Goal: Check status: Check status

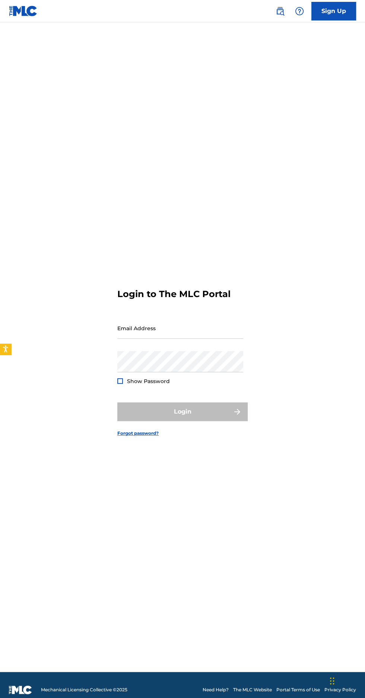
click at [160, 300] on h3 "Login to The MLC Portal" at bounding box center [173, 294] width 113 height 11
click at [134, 339] on input "Email Address" at bounding box center [180, 328] width 126 height 21
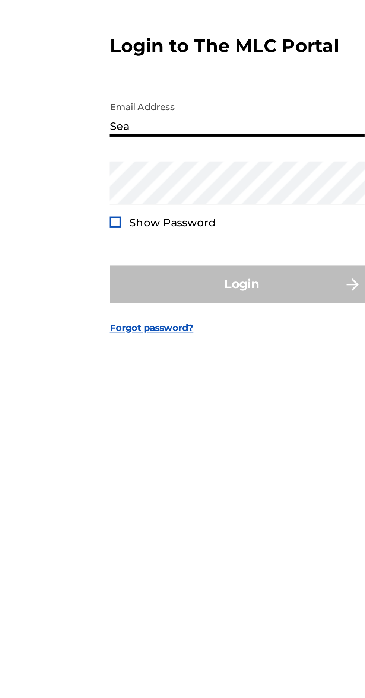
type input "[PERSON_NAME]"
type input "[PERSON_NAME][EMAIL_ADDRESS][DOMAIN_NAME]"
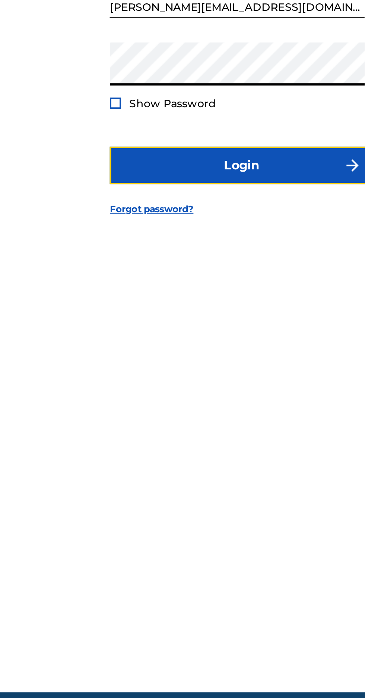
click at [135, 421] on button "Login" at bounding box center [182, 412] width 130 height 19
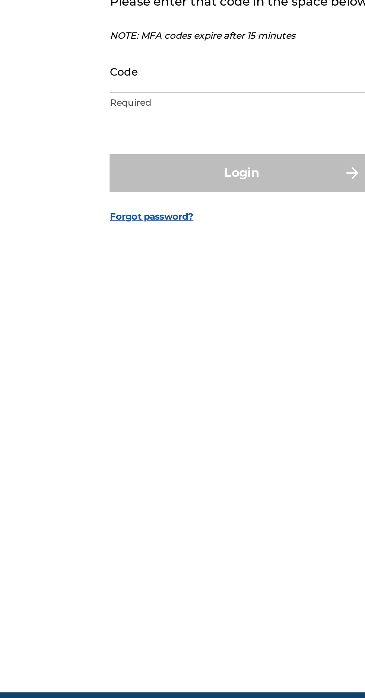
scroll to position [3, 0]
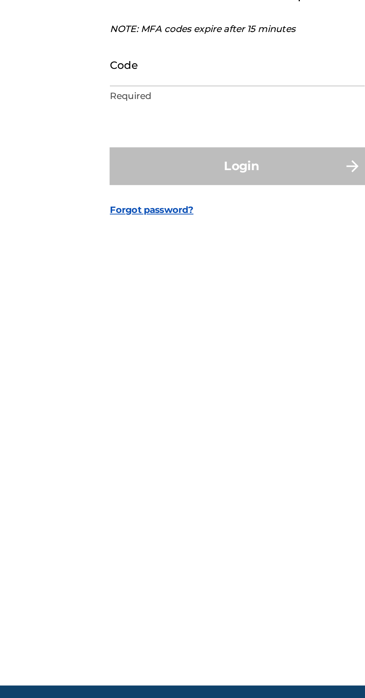
click at [134, 373] on input "Code" at bounding box center [180, 362] width 126 height 21
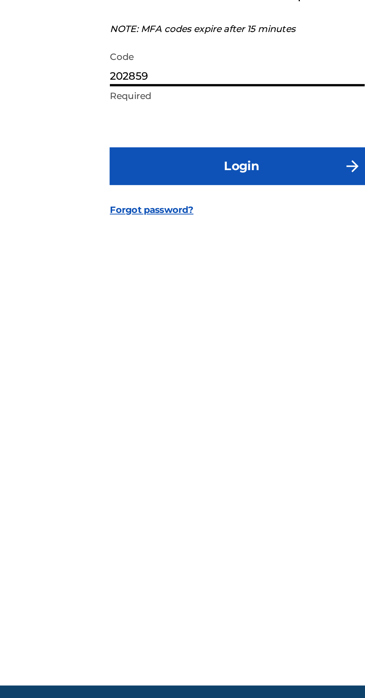
type input "202859"
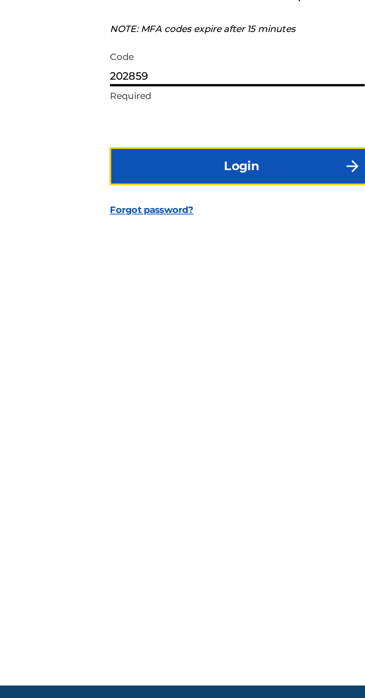
click at [129, 422] on button "Login" at bounding box center [182, 412] width 130 height 19
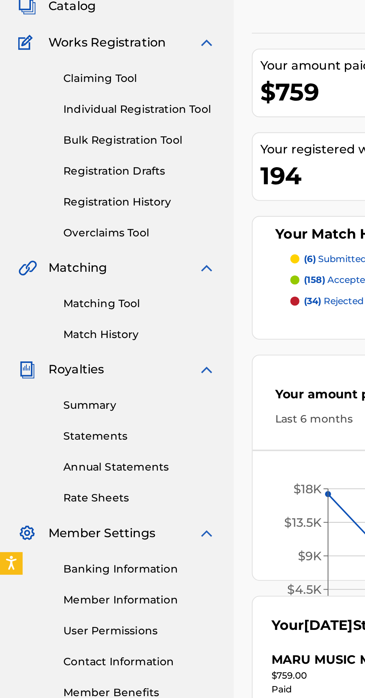
click at [46, 173] on link "Registration History" at bounding box center [68, 171] width 75 height 8
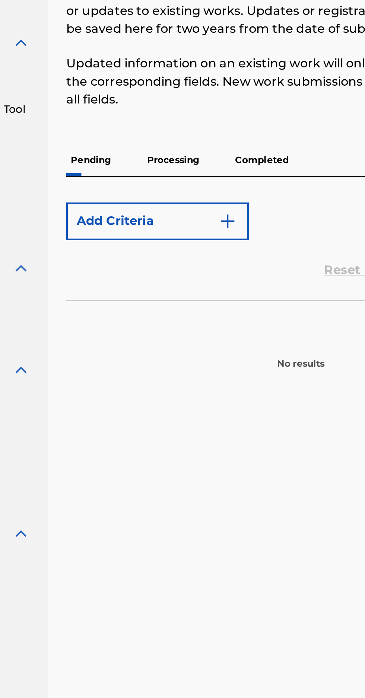
click at [178, 152] on p "Processing" at bounding box center [177, 150] width 30 height 16
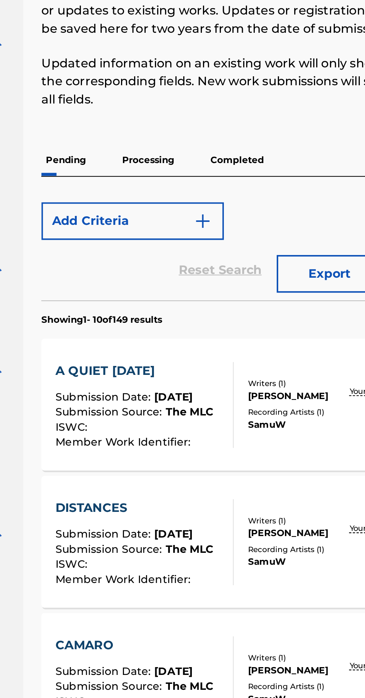
click at [178, 145] on p "Processing" at bounding box center [177, 150] width 30 height 16
click at [180, 155] on p "Processing" at bounding box center [177, 150] width 30 height 16
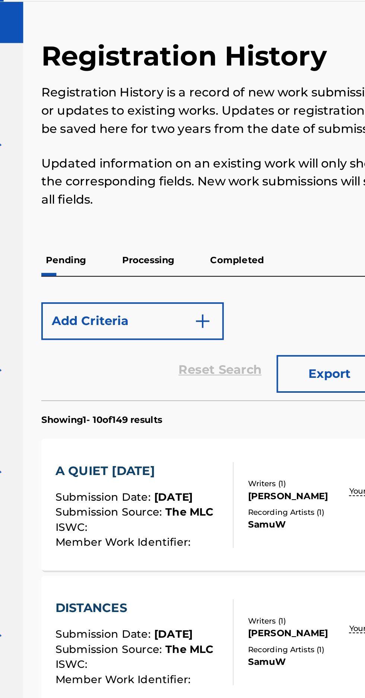
click at [223, 146] on p "Completed" at bounding box center [221, 150] width 31 height 16
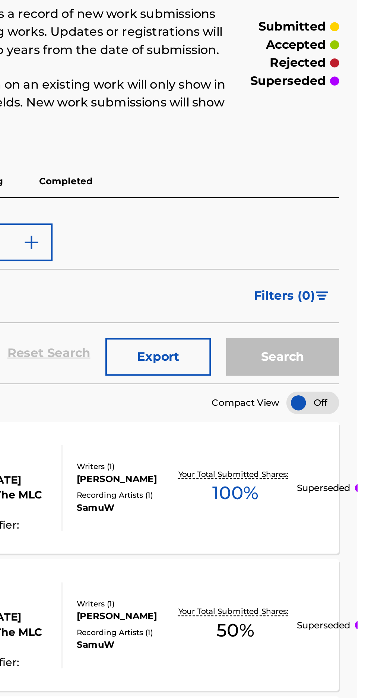
click at [192, 152] on p "Processing" at bounding box center [177, 150] width 30 height 16
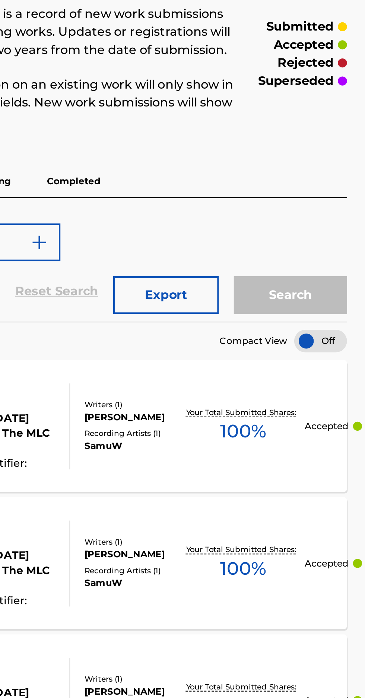
click at [257, 351] on div "SamuW" at bounding box center [250, 348] width 48 height 7
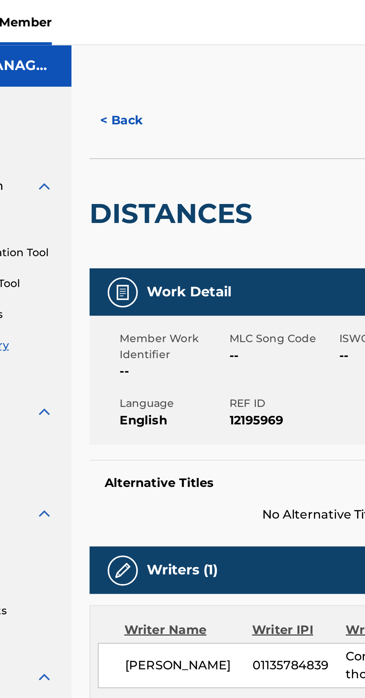
click at [139, 64] on button "< Back" at bounding box center [146, 59] width 45 height 19
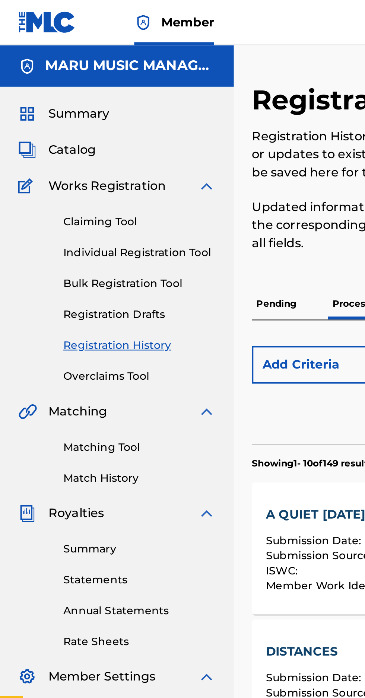
click at [28, 74] on span "Catalog" at bounding box center [35, 74] width 23 height 9
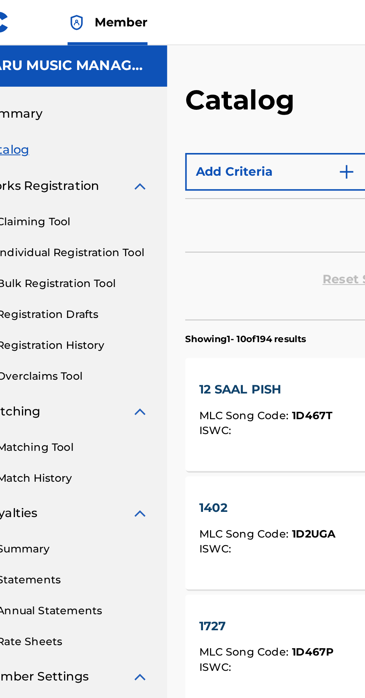
click at [42, 52] on span "Summary" at bounding box center [39, 56] width 30 height 9
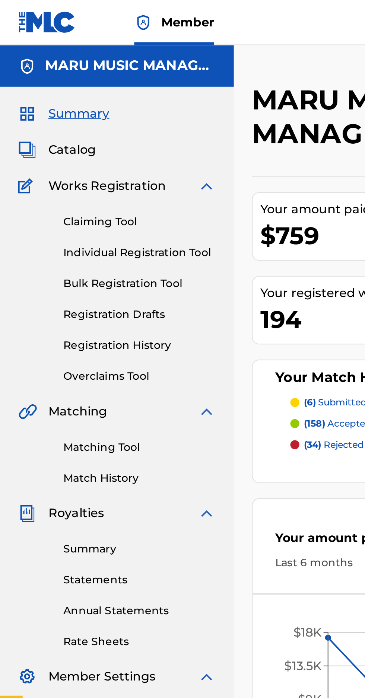
click at [35, 55] on span "Summary" at bounding box center [39, 56] width 30 height 9
